Goal: Transaction & Acquisition: Purchase product/service

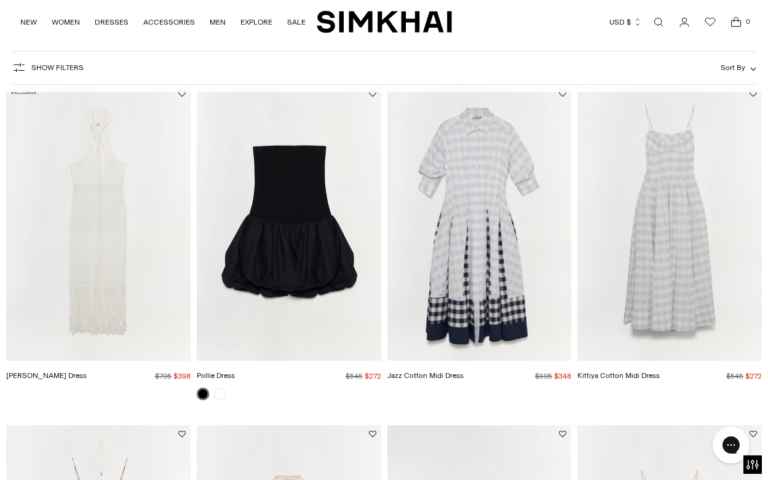
scroll to position [95, 0]
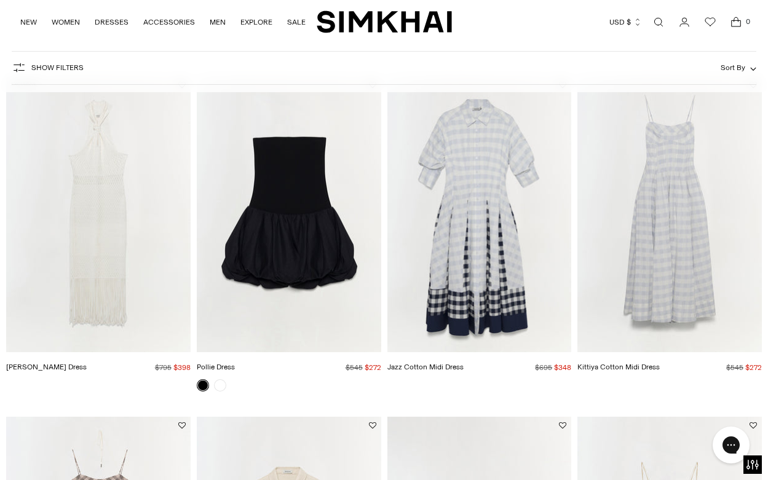
click at [0, 0] on img "Kittiya Cotton Midi Dress" at bounding box center [0, 0] width 0 height 0
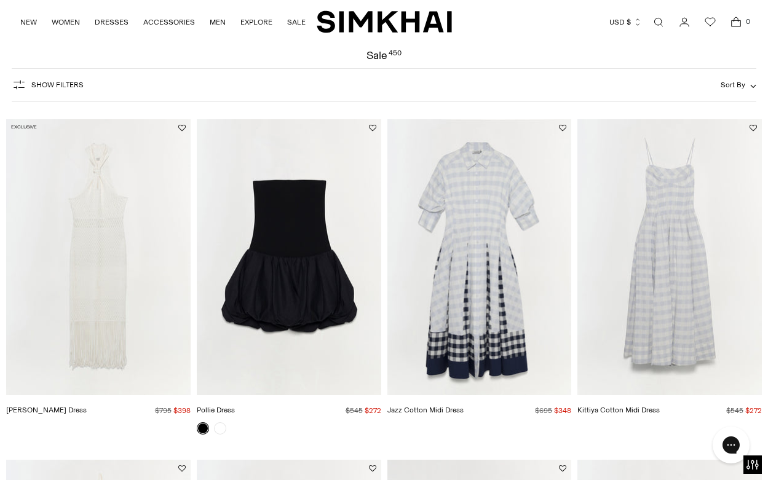
scroll to position [38, 0]
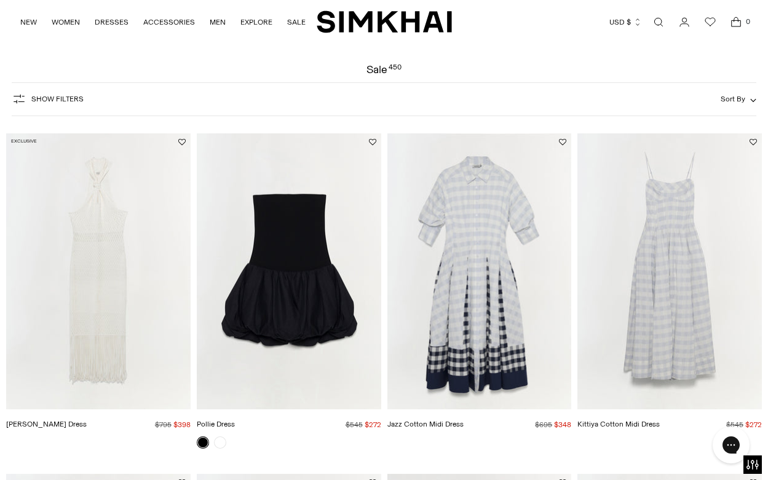
click at [50, 99] on span "Show Filters" at bounding box center [57, 99] width 52 height 9
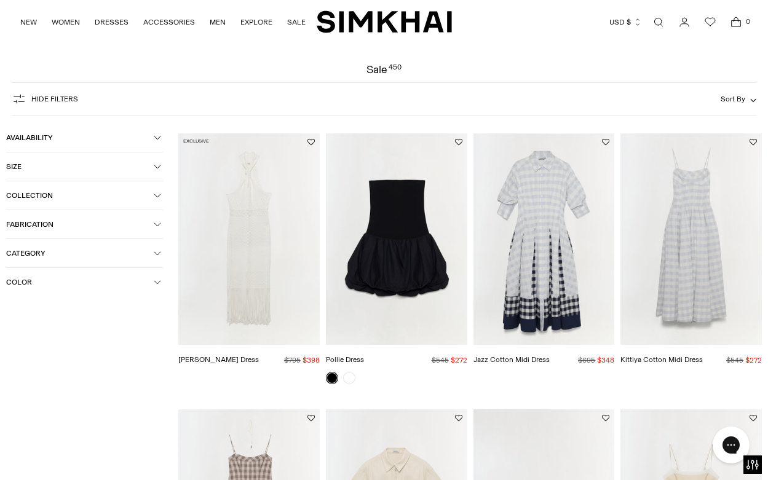
click at [46, 168] on span "Size" at bounding box center [80, 166] width 148 height 9
click at [138, 242] on div "4" at bounding box center [139, 244] width 47 height 18
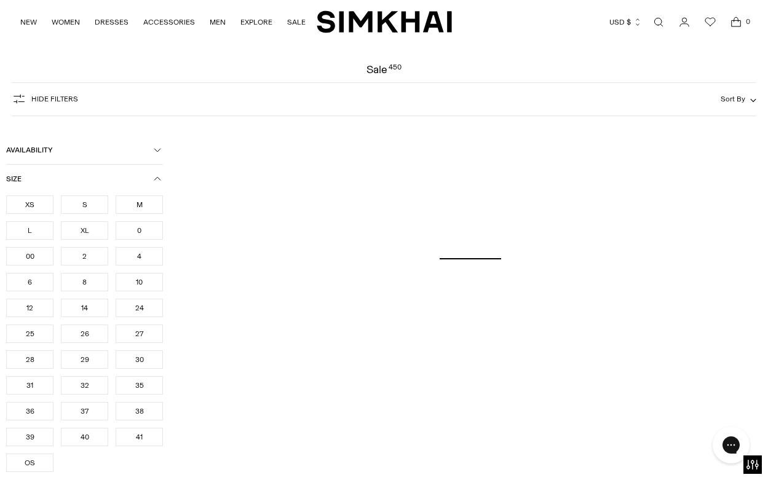
click at [94, 212] on div "S" at bounding box center [84, 205] width 47 height 18
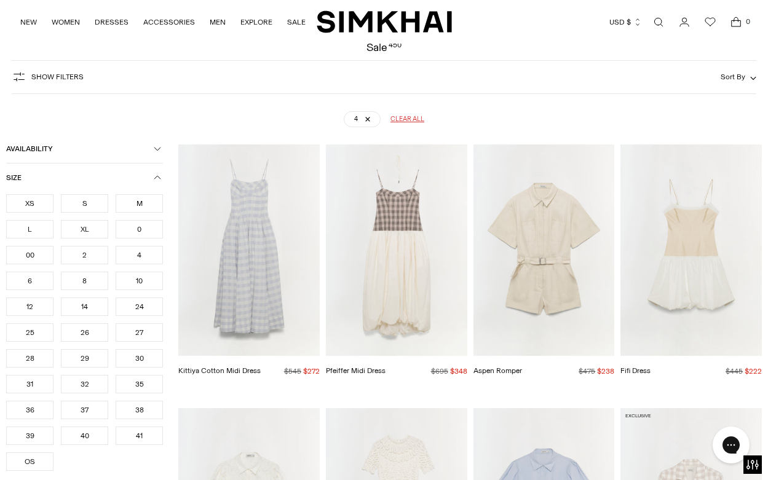
scroll to position [91, 0]
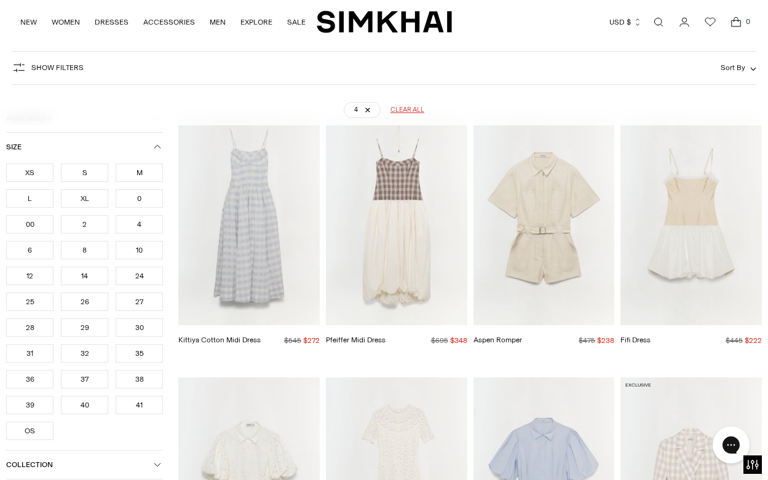
click at [0, 0] on img "Kittiya Cotton Midi Dress" at bounding box center [0, 0] width 0 height 0
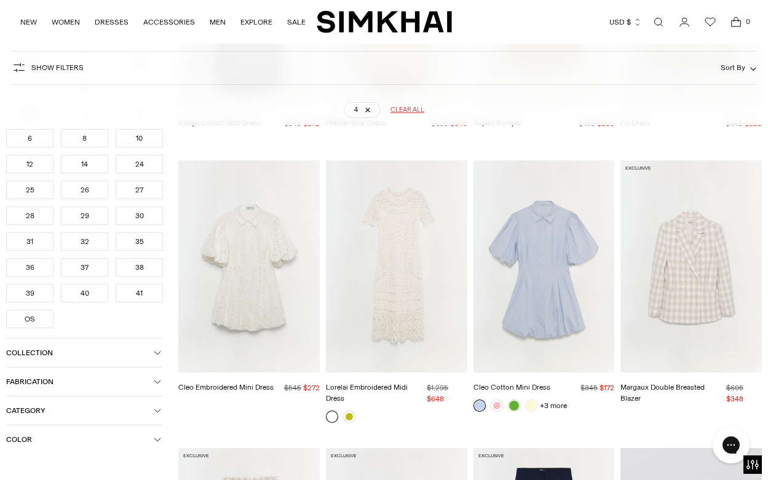
scroll to position [330, 0]
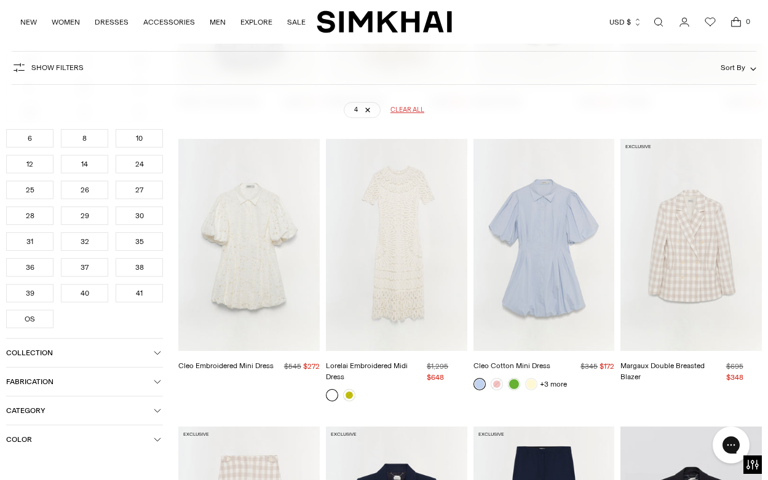
click at [0, 0] on img "Cleo Cotton Mini Dress" at bounding box center [0, 0] width 0 height 0
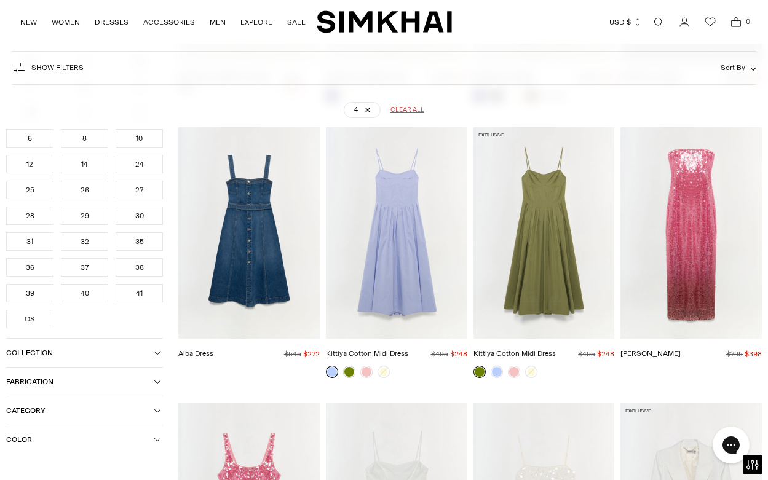
scroll to position [908, 0]
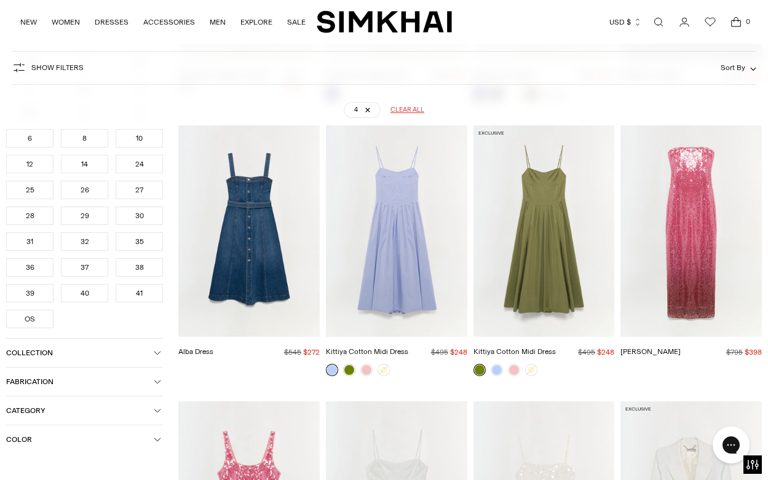
click at [0, 0] on img "Kittiya Cotton Midi Dress" at bounding box center [0, 0] width 0 height 0
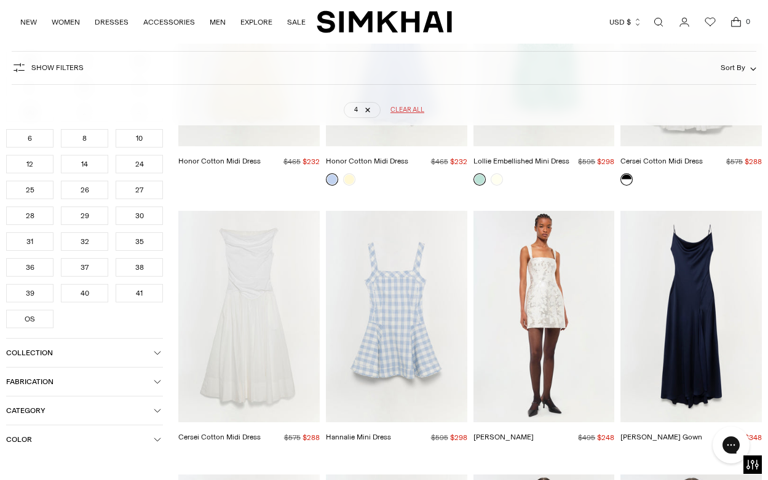
scroll to position [10393, 0]
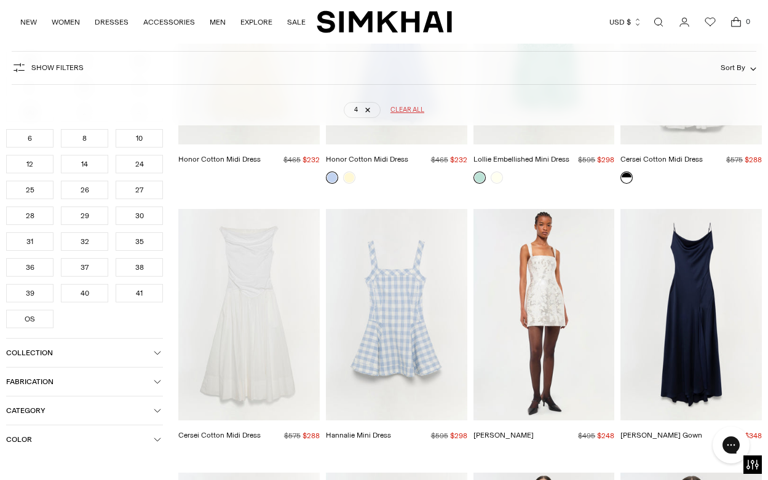
click at [0, 0] on img "Cersei Cotton Midi Dress" at bounding box center [0, 0] width 0 height 0
click at [0, 0] on img "Hannalie Mini Dress" at bounding box center [0, 0] width 0 height 0
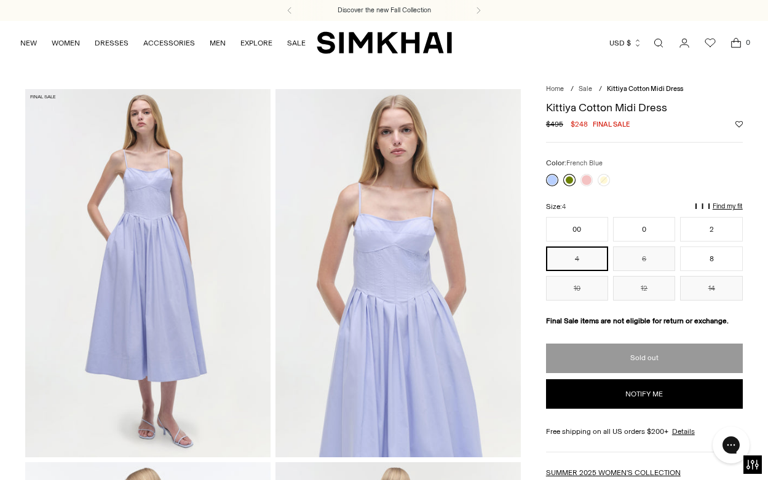
click at [568, 181] on link at bounding box center [570, 180] width 12 height 12
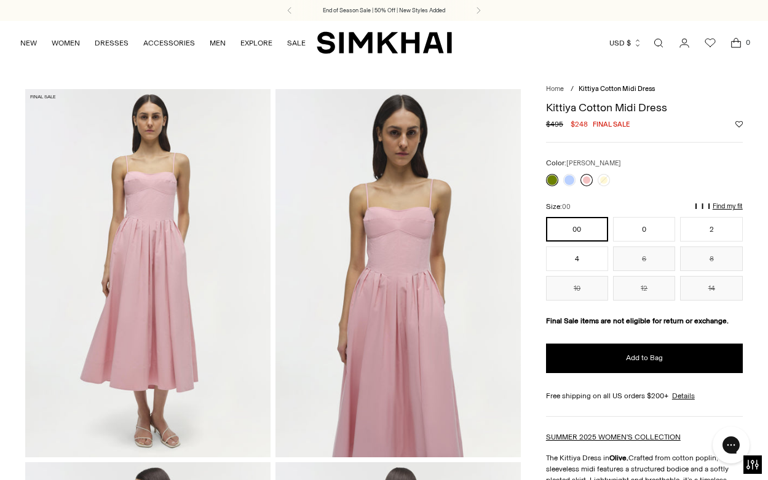
click at [589, 177] on link at bounding box center [587, 180] width 12 height 12
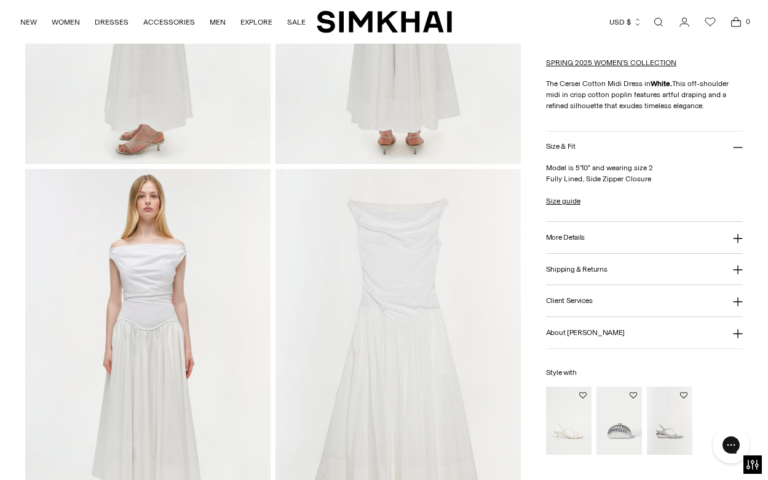
scroll to position [724, 0]
